Goal: Task Accomplishment & Management: Manage account settings

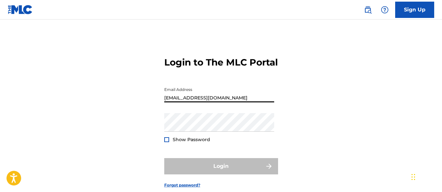
type input "[EMAIL_ADDRESS][DOMAIN_NAME]"
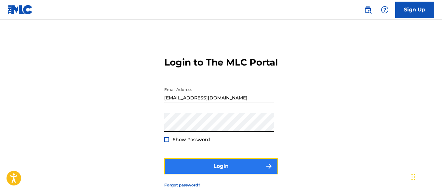
click at [221, 174] on button "Login" at bounding box center [221, 166] width 114 height 16
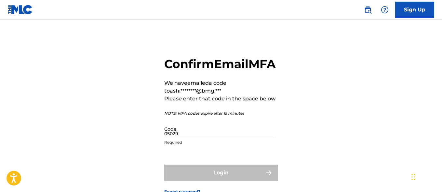
type input "050296"
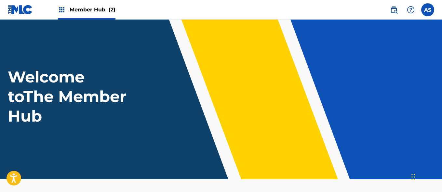
click at [62, 10] on img at bounding box center [62, 10] width 8 height 8
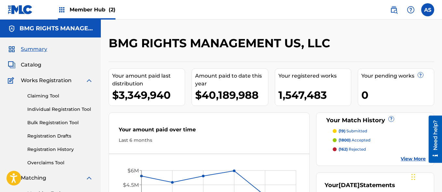
scroll to position [141, 0]
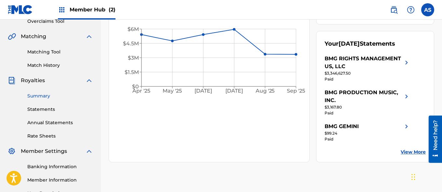
click at [60, 96] on link "Summary" at bounding box center [60, 95] width 66 height 7
